Goal: Task Accomplishment & Management: Use online tool/utility

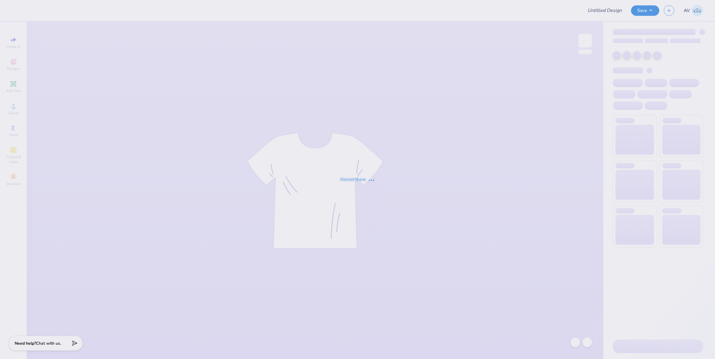
type input "Training: CF Training - Activities 1"
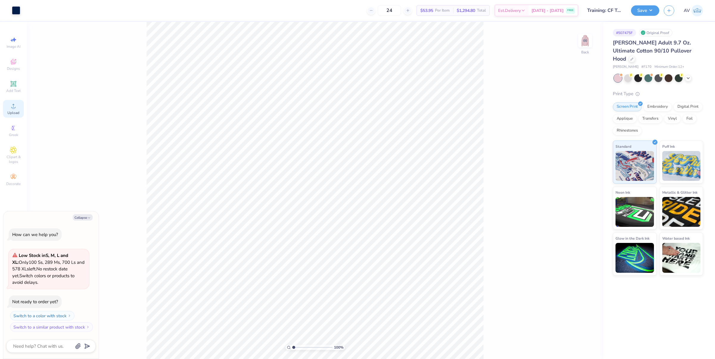
click at [13, 115] on div "Upload" at bounding box center [13, 109] width 21 height 18
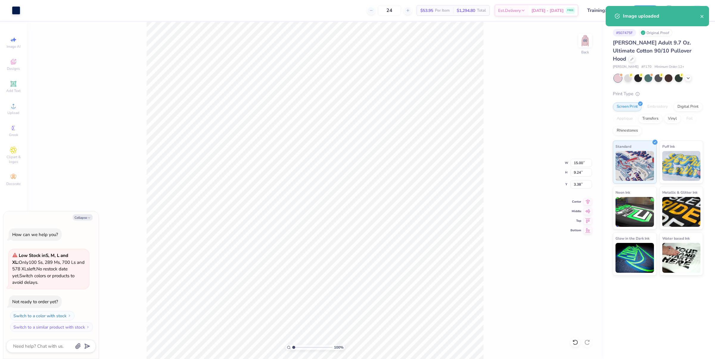
type textarea "x"
type input "1.6491337653134"
type textarea "x"
type input "1.6491337653134"
type textarea "x"
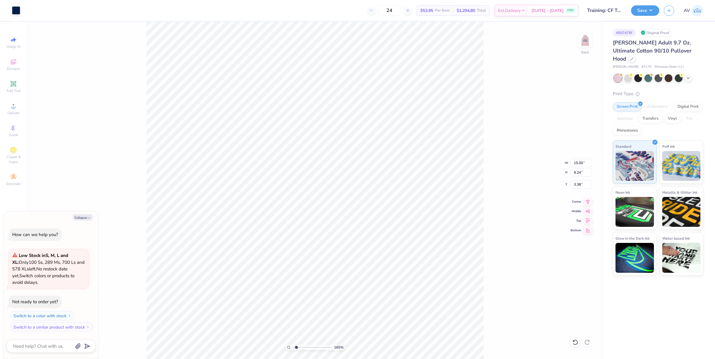
type input "1.6491337653134"
type textarea "x"
type input "7.21"
type input "4.44"
type input "8.18"
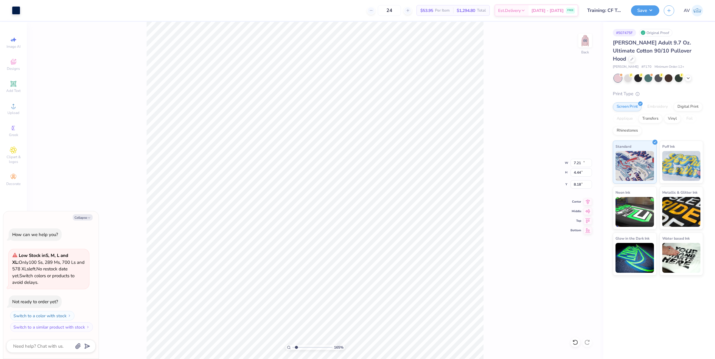
type input "1.6491337653134"
type textarea "x"
type input "2.71964217589675"
type textarea "x"
type input "2.71964217589675"
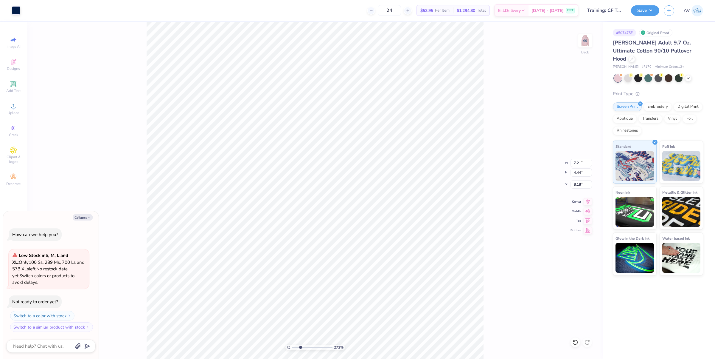
type textarea "x"
type input "3.85"
type input "2.71964217589675"
type textarea "x"
type input "2.71964217589675"
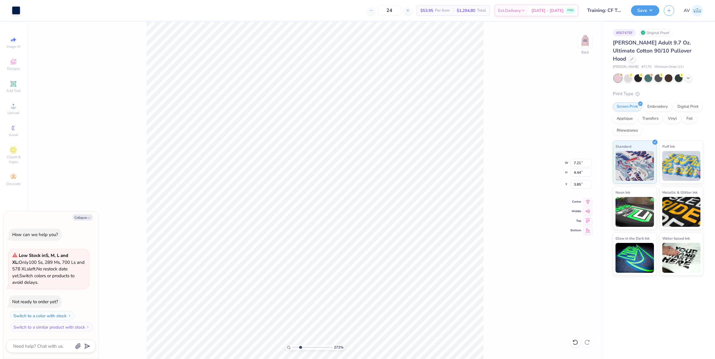
type textarea "x"
type input "7.37"
type input "4.54"
type input "2.71964217589675"
type textarea "x"
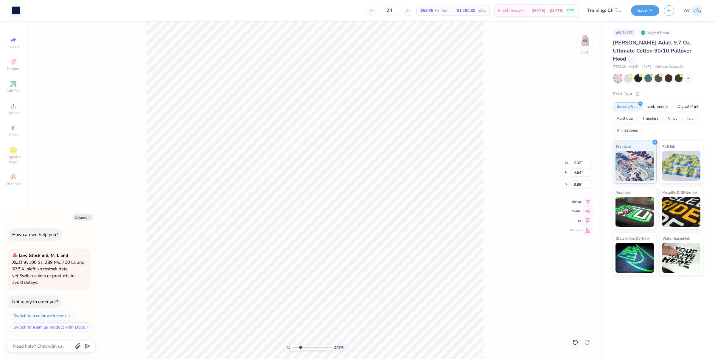
type input "2.71964217589675"
type textarea "x"
type input "9.64"
type input "2.71964217589675"
type textarea "x"
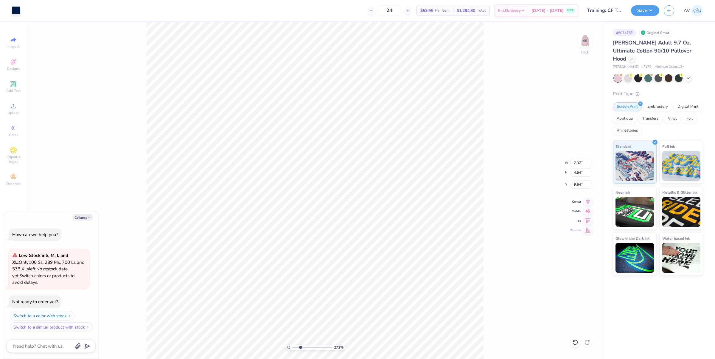
type input "7.42"
type input "5.39"
type input "3.00"
type input "2.71964217589675"
type textarea "x"
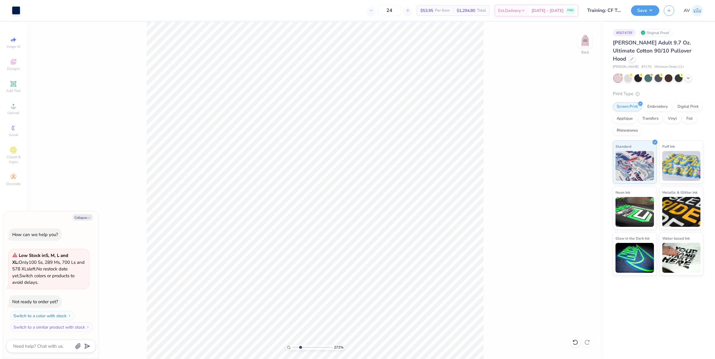
type input "2.71964217589675"
type textarea "x"
type input "2.71964217589675"
type textarea "x"
type input "2.71964217589675"
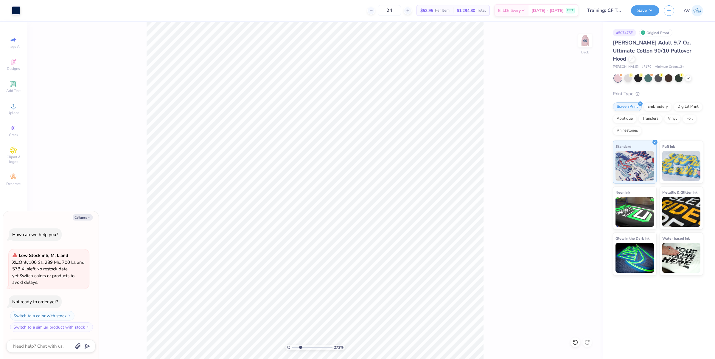
type textarea "x"
type input "2.71964217589675"
type textarea "x"
type input "2.71964217589675"
type textarea "x"
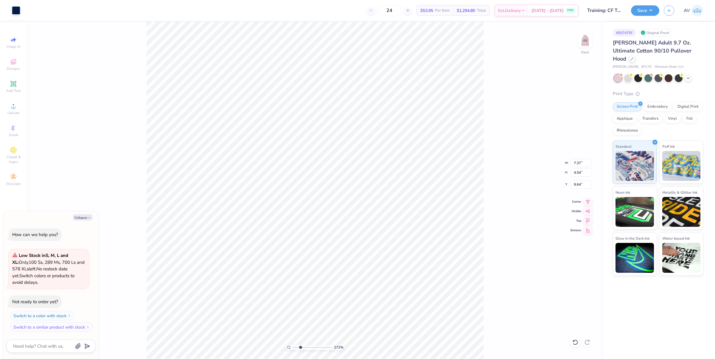
type input "4.69"
click at [14, 69] on span "Designs" at bounding box center [13, 68] width 13 height 5
type input "2.71964217589675"
type textarea "x"
click at [82, 33] on input "text" at bounding box center [79, 33] width 76 height 6
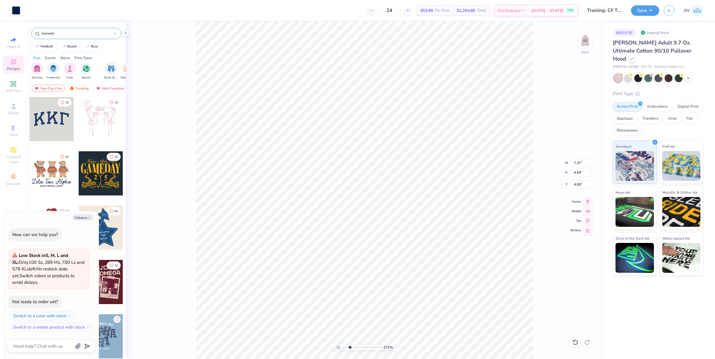
type input "helmets"
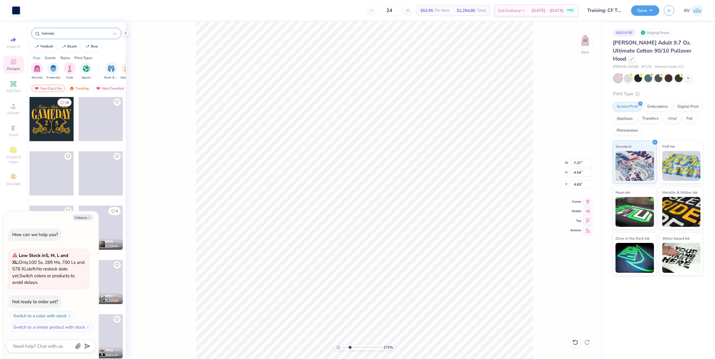
click at [58, 126] on div at bounding box center [52, 119] width 44 height 44
type input "2.71964217589675"
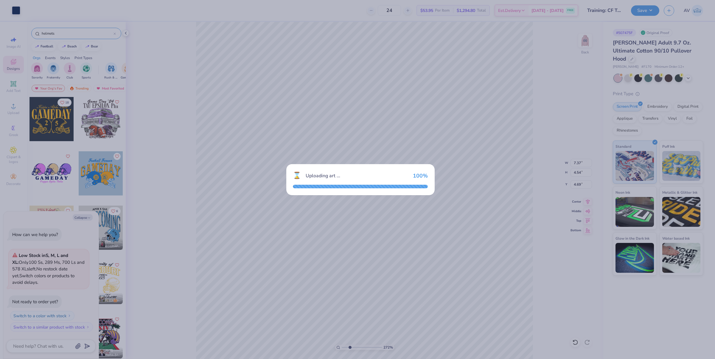
type textarea "x"
type input "2.71964217589675"
type textarea "x"
type input "2.71964217589675"
type textarea "x"
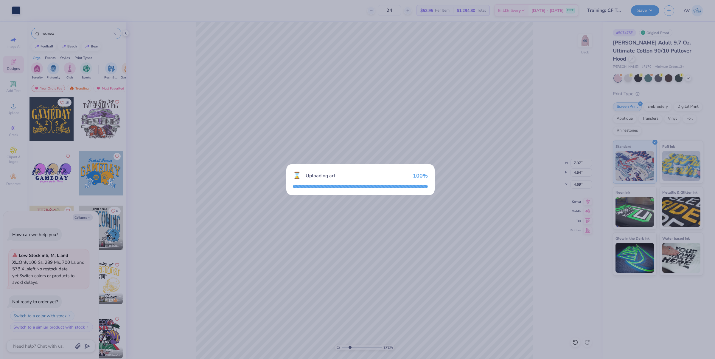
type input "2.71964217589675"
type textarea "x"
type input "2.71964217589675"
type textarea "x"
type input "6.78"
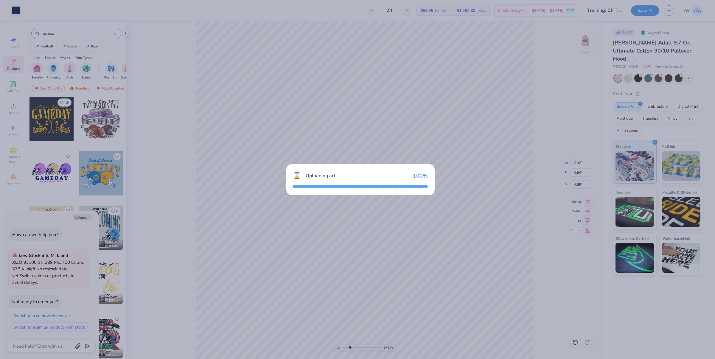
type input "4.93"
type input "3.00"
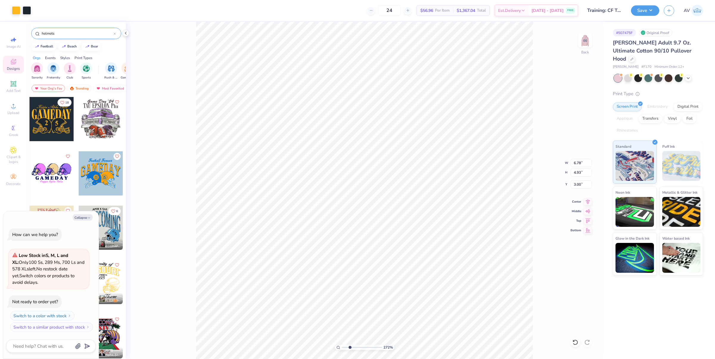
type input "2.71964217589675"
type textarea "x"
type input "2.71964217589675"
type textarea "x"
type input "9.68"
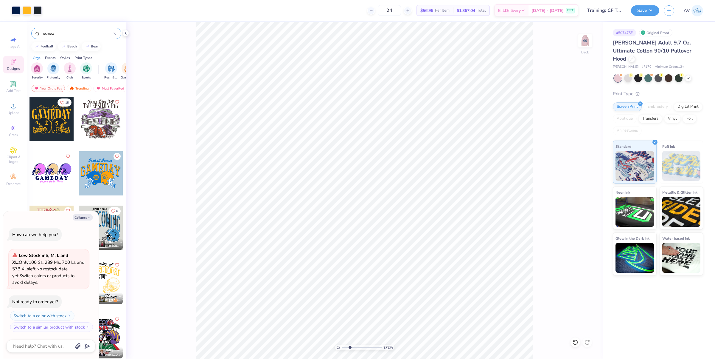
type input "2.71964217589675"
type textarea "x"
type input "2.71964217589675"
type textarea "x"
type input "2.71964217589675"
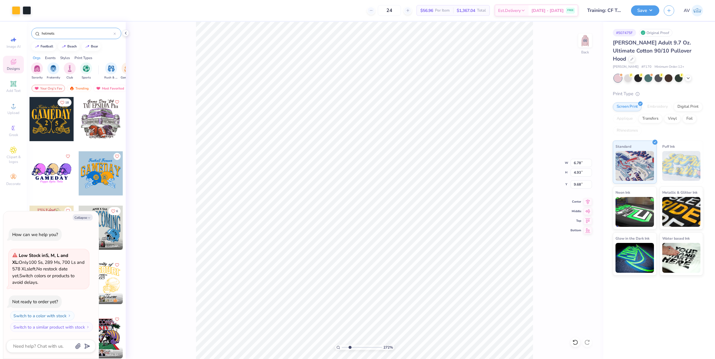
type textarea "x"
type input "2.71964217589675"
type textarea "x"
type input "1"
type textarea "x"
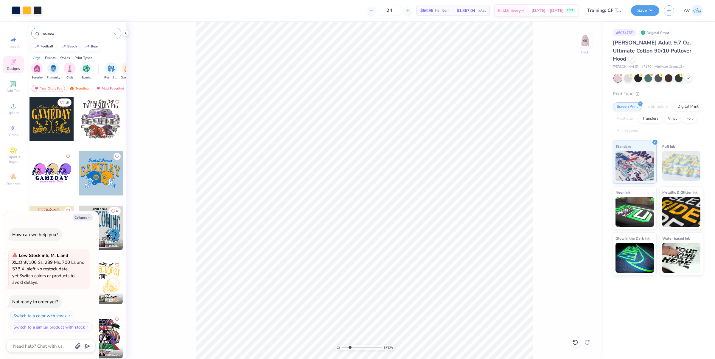
type input "2.71964217589675"
type textarea "x"
type input "2.71964217589675"
type textarea "x"
type input "1"
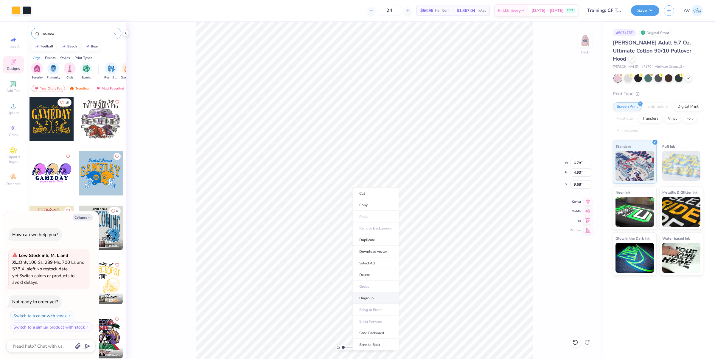
click at [375, 300] on li "Ungroup" at bounding box center [376, 298] width 47 height 12
type textarea "x"
type input "2.39992570071807"
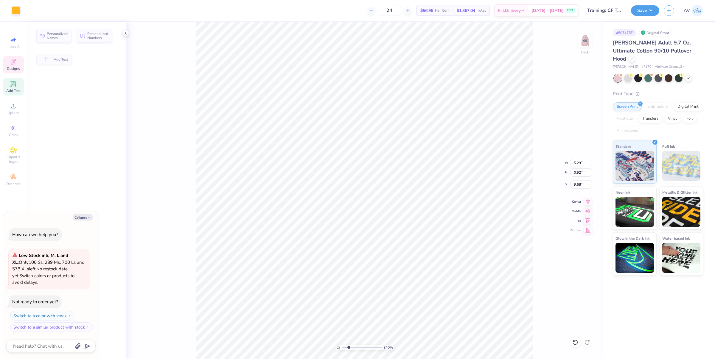
type textarea "x"
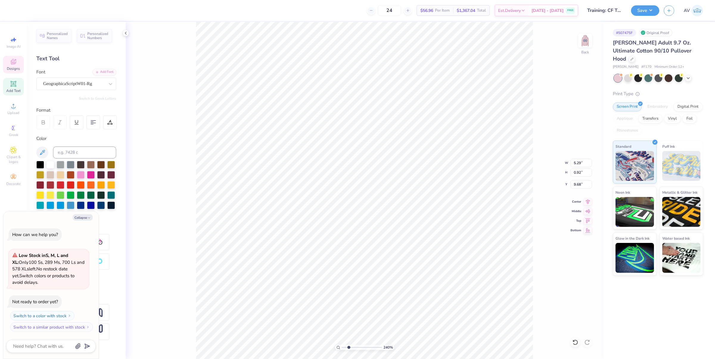
type input "2.39992570071807"
type textarea "x"
type input "2.39992570071807"
type textarea "x"
type input "3.95"
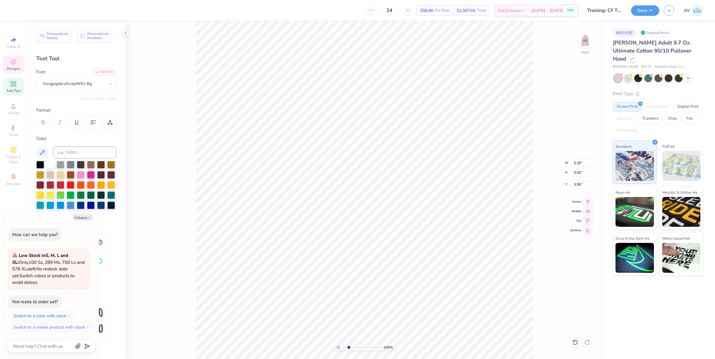
type input "2.39992570071807"
type textarea "x"
type input "2.39992570071807"
type textarea "x"
click at [18, 9] on div at bounding box center [16, 10] width 8 height 8
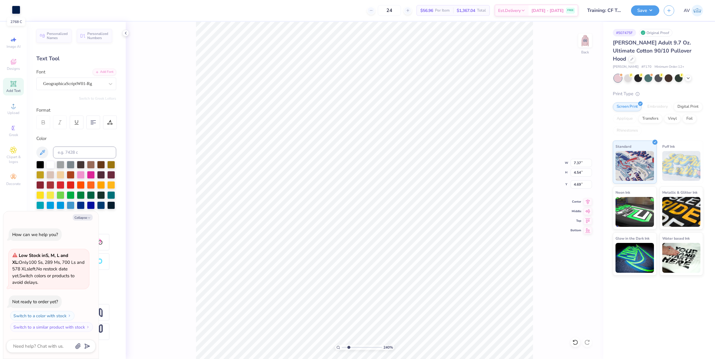
type input "2.39992570071807"
type textarea "x"
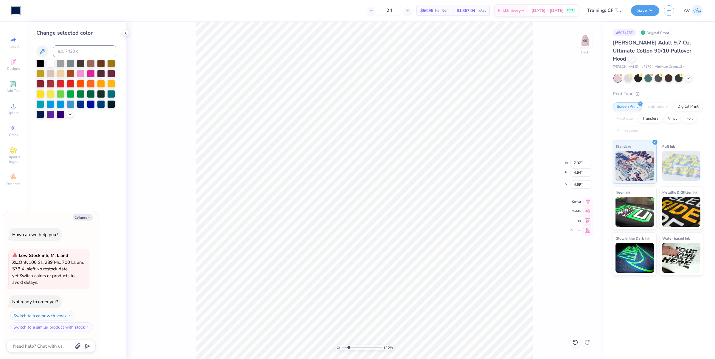
type input "2.39992570071807"
type textarea "x"
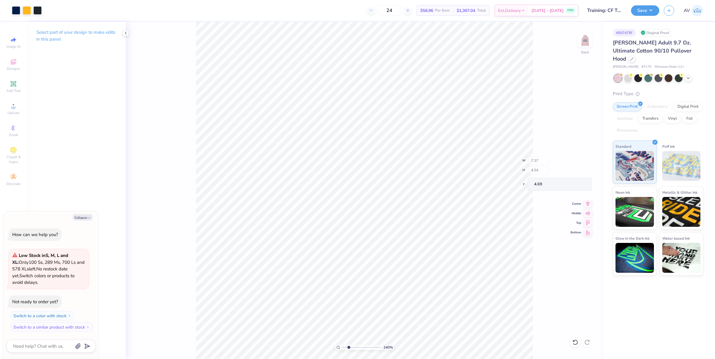
type input "2.39992570071807"
type textarea "x"
type input "2.39992570071807"
type textarea "x"
click at [28, 8] on div at bounding box center [27, 10] width 8 height 8
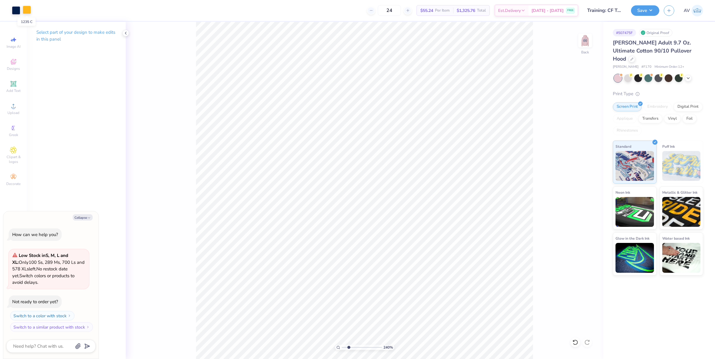
type input "2.39992570071807"
type textarea "x"
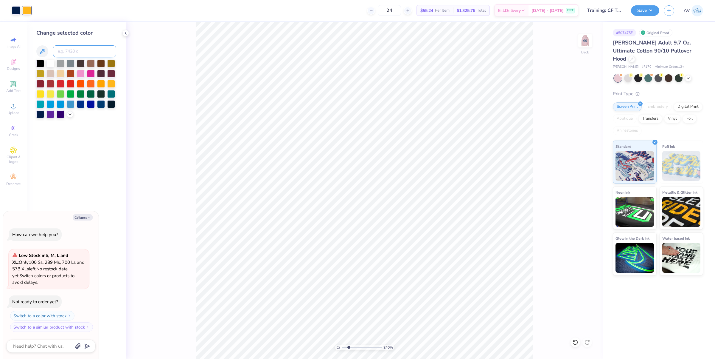
click at [83, 49] on input at bounding box center [84, 51] width 63 height 12
type input "2768"
type input "2.39992570071807"
type textarea "x"
type input "2.39992570071807"
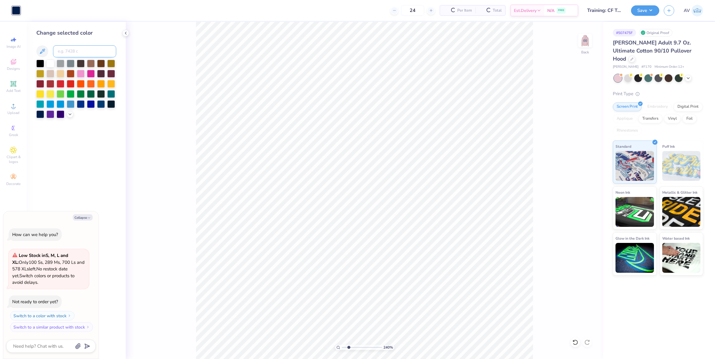
type textarea "x"
type input "2.39992570071807"
type textarea "x"
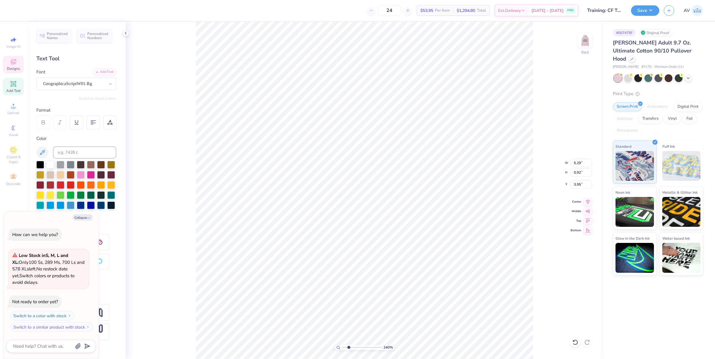
type input "2.39992570071807"
type textarea "x"
type input "2.39992570071807"
type textarea "x"
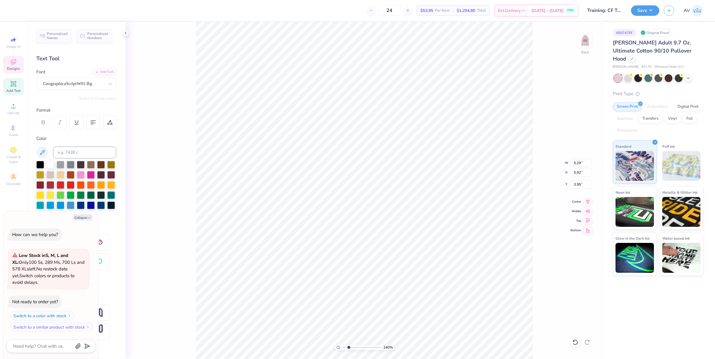
type input "2.39992570071807"
type textarea "x"
type textarea "Pi Kappa Alpha"
type input "2.39992570071807"
type textarea "x"
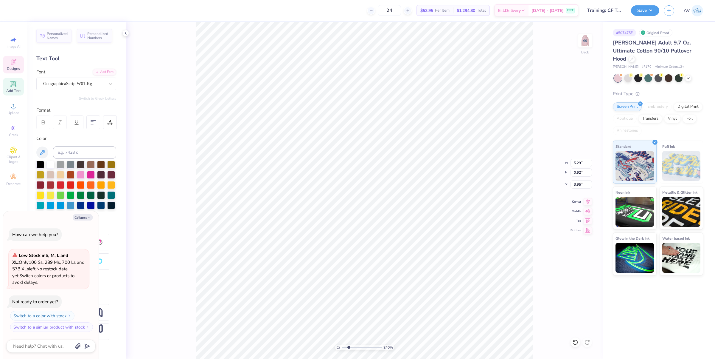
type input "2.39992570071807"
type textarea "x"
type input "2.39992570071807"
type textarea "x"
type input "2.39992570071807"
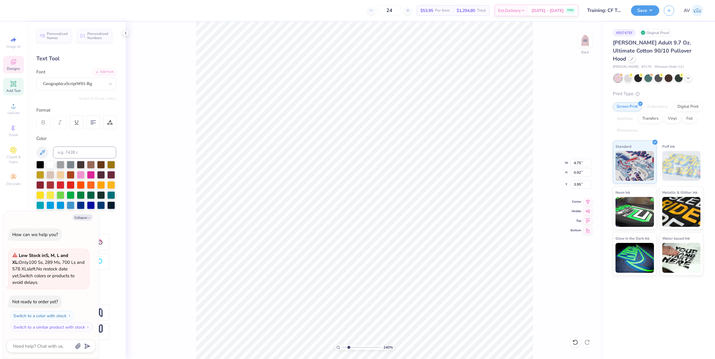
type textarea "x"
type input "2.39992570071807"
type textarea "x"
type input "5.39"
type input "1.04"
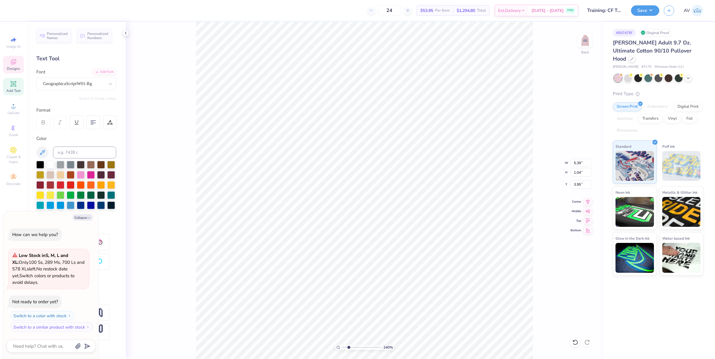
type input "2.39992570071807"
type textarea "x"
type input "2.39992570071807"
type textarea "x"
type input "2.39992570071807"
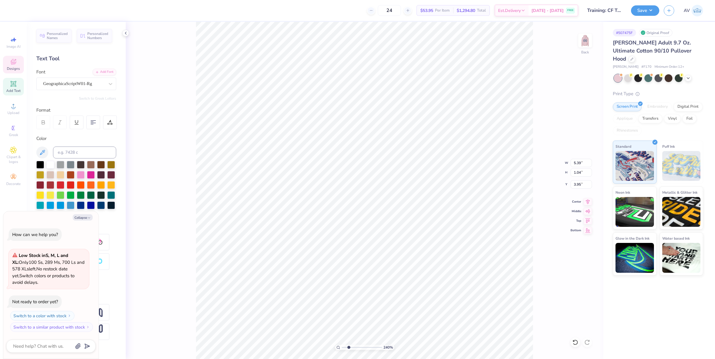
type textarea "x"
type input "2.39992570071807"
type textarea "x"
type input "3.86"
click at [589, 203] on icon at bounding box center [588, 200] width 8 height 7
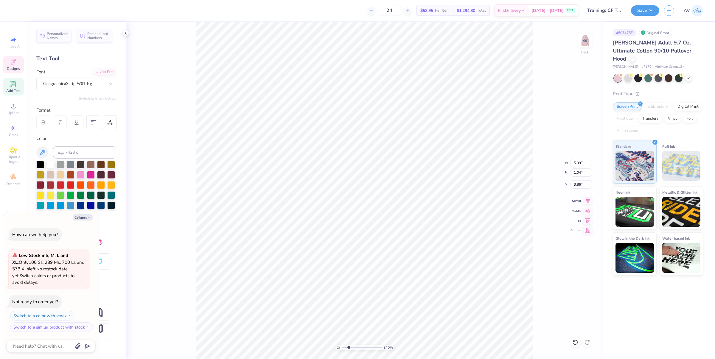
type input "2.39992570071807"
type textarea "x"
type input "2.39992570071807"
type textarea "x"
type input "7.37"
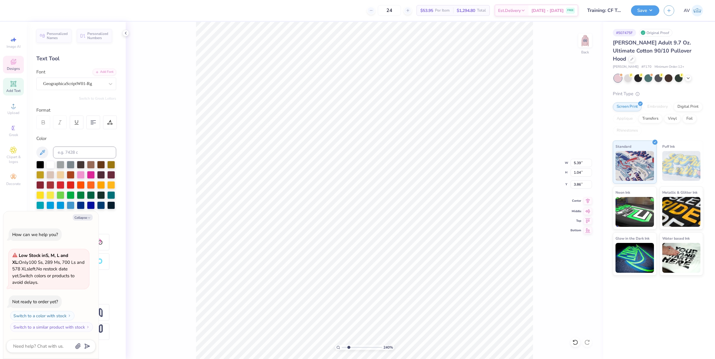
type input "4.54"
type input "4.69"
click at [590, 203] on icon at bounding box center [588, 200] width 8 height 7
type input "2.39992570071807"
type textarea "x"
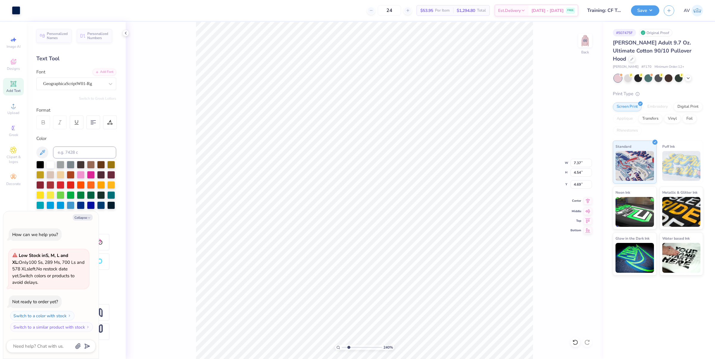
click at [587, 201] on icon at bounding box center [588, 200] width 4 height 5
click at [588, 201] on icon at bounding box center [588, 200] width 4 height 5
type input "2.39992570071807"
type textarea "x"
type input "2.39992570071807"
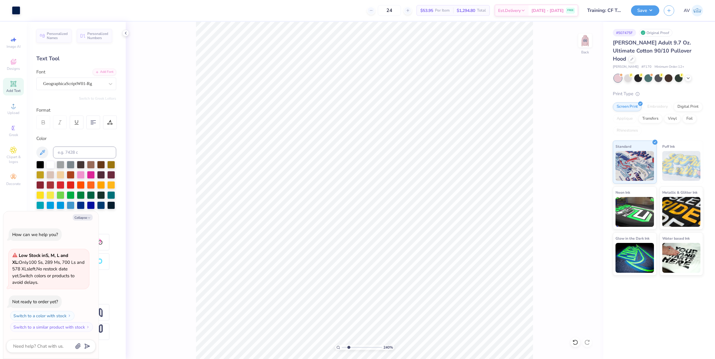
type textarea "x"
type input "2.39992570071807"
type textarea "x"
type input "1"
click at [419, 251] on li "Group" at bounding box center [420, 251] width 47 height 12
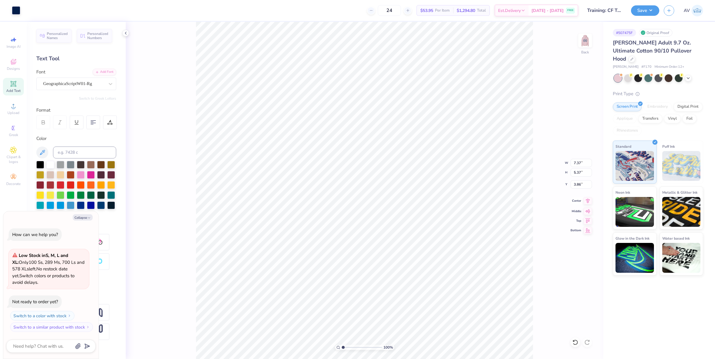
click at [588, 203] on icon at bounding box center [588, 200] width 4 height 5
type textarea "x"
type input "16.71"
type input "10.10"
type input "-11.45"
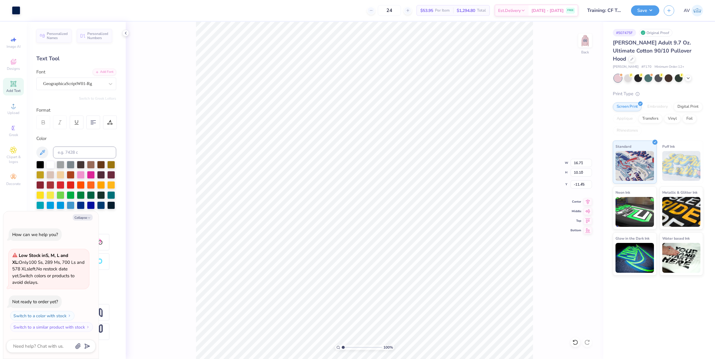
type textarea "x"
type input "1.28418603220616"
type textarea "x"
type input "1.28418603220616"
type textarea "x"
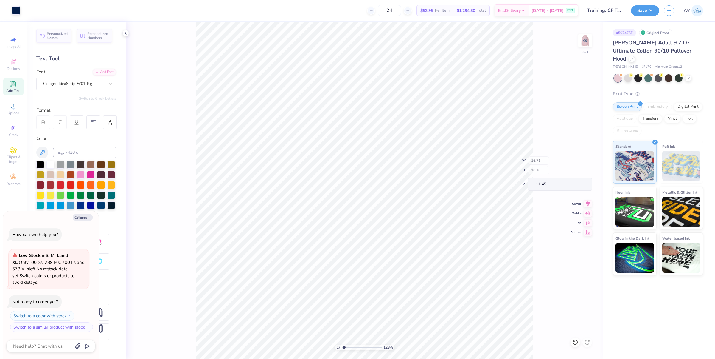
type input "7.37"
type input "5.37"
click at [581, 187] on input "3.86" at bounding box center [581, 184] width 21 height 8
type input "3"
type input "1.28418603220616"
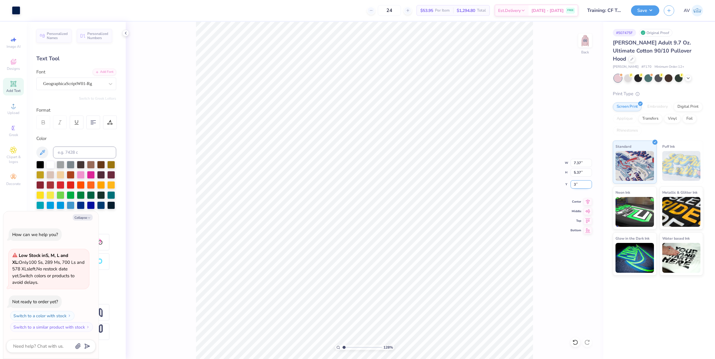
type textarea "x"
type input "15.51"
type input "9.37"
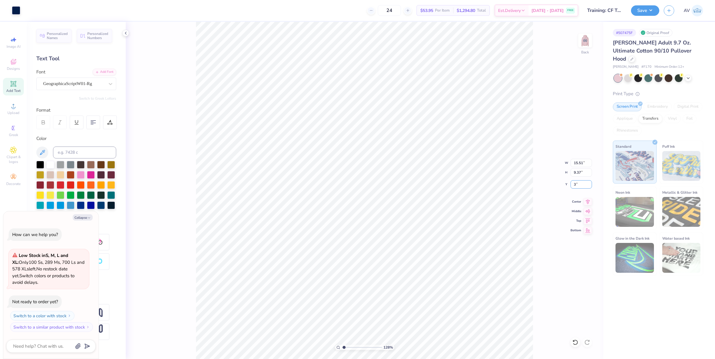
type input "3"
type input "1.28418603220616"
type textarea "x"
type input "1.28418603220616"
type textarea "x"
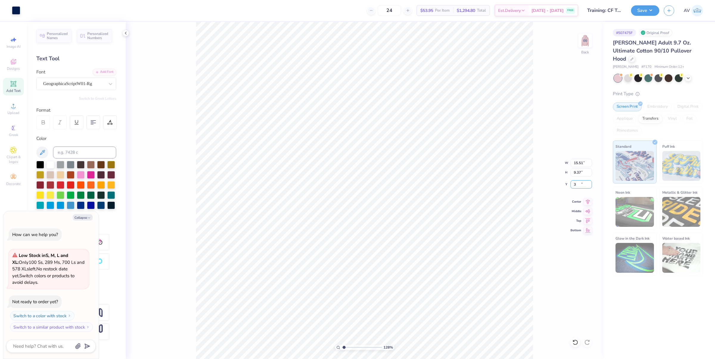
type input "3.00"
type input "1.28418603220616"
type textarea "x"
type input "1.28418603220616"
type textarea "x"
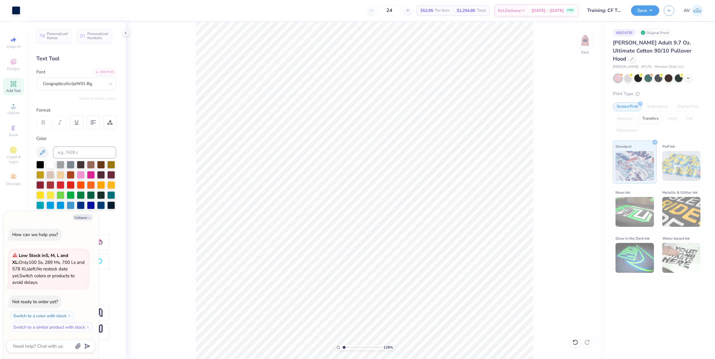
type input "1.28418603220616"
type textarea "x"
type input "1.28418603220616"
type textarea "x"
type input "1.28418603220616"
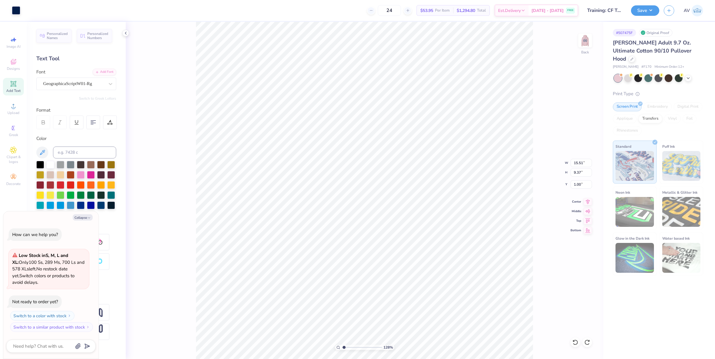
type textarea "x"
type input "3.32"
type input "1.28418603220616"
type textarea "x"
type input "1.28418603220616"
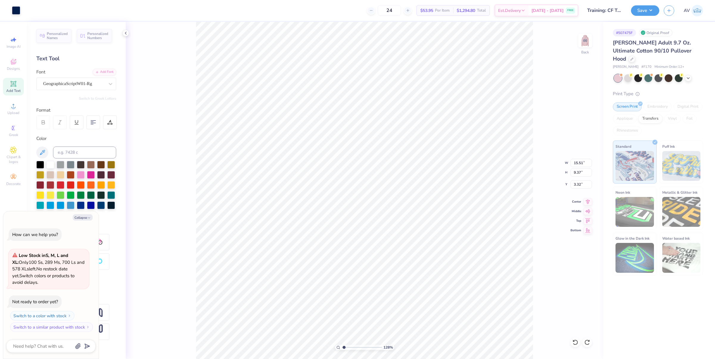
type textarea "x"
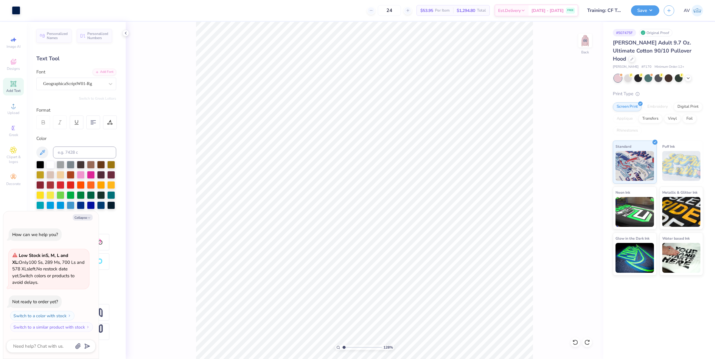
type input "1.28418603220616"
type textarea "x"
type input "1.28418603220616"
type textarea "x"
type input "1"
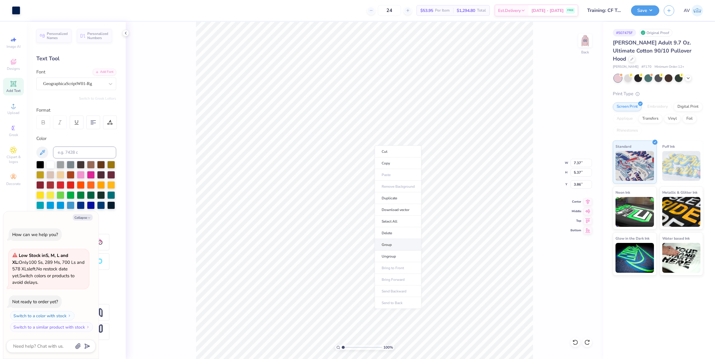
click at [399, 248] on li "Group" at bounding box center [398, 245] width 47 height 12
type textarea "x"
click at [580, 187] on input "3.86" at bounding box center [581, 184] width 21 height 8
click at [587, 202] on icon at bounding box center [588, 200] width 8 height 7
click at [653, 13] on button "Save" at bounding box center [645, 9] width 28 height 10
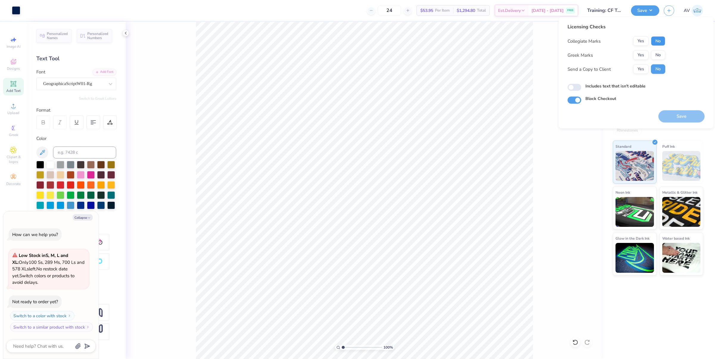
click at [655, 44] on button "No" at bounding box center [658, 41] width 14 height 10
click at [685, 114] on button "Save" at bounding box center [682, 116] width 46 height 12
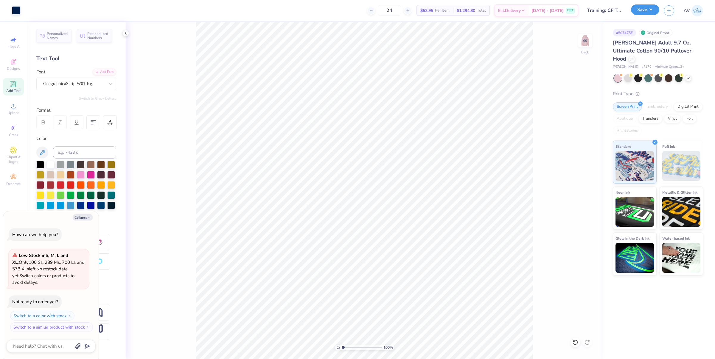
click at [650, 11] on button "Save" at bounding box center [645, 9] width 28 height 10
